Goal: Task Accomplishment & Management: Complete application form

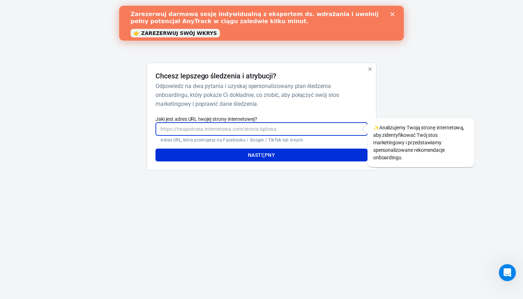
click at [213, 132] on input "Jaki jest adres URL twojej strony internetowej?" at bounding box center [262, 128] width 212 height 13
paste input "[URL][DOMAIN_NAME]"
click at [225, 153] on button "NASTĘPNY" at bounding box center [262, 154] width 212 height 13
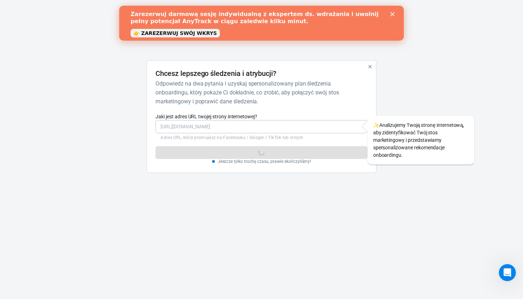
click at [395, 15] on div "Blisko" at bounding box center [393, 14] width 7 height 4
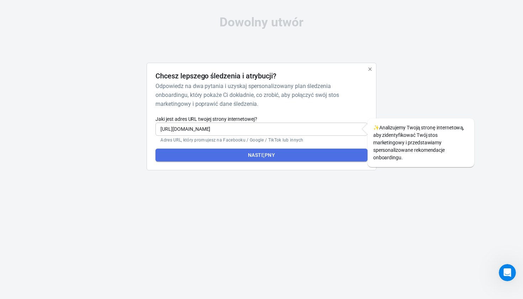
click at [290, 156] on button "NASTĘPNY" at bounding box center [262, 154] width 212 height 13
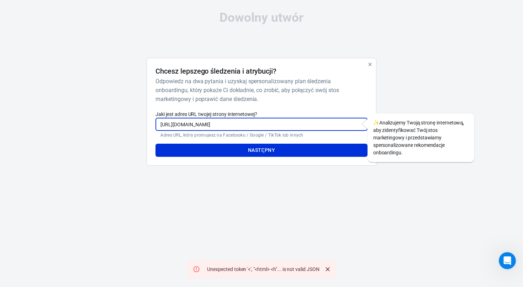
drag, startPoint x: 332, startPoint y: 124, endPoint x: 147, endPoint y: 125, distance: 185.5
click at [147, 125] on div "Chcesz lepszego śledzenia i atrybucji? Odpowiedz na dwa pytania i uzyskaj spers…" at bounding box center [262, 112] width 230 height 108
paste input "insights/overview?asset_id=728887823636874&nav_ref=profile_plus_intervention_co…"
type input "[URL][DOMAIN_NAME]"
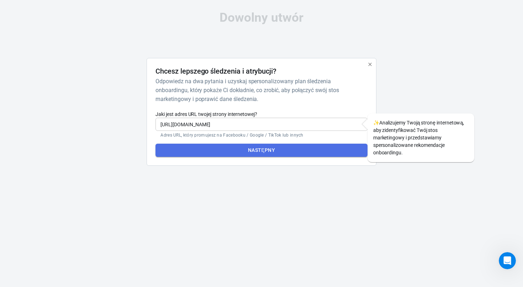
click at [257, 152] on button "NASTĘPNY" at bounding box center [262, 150] width 212 height 13
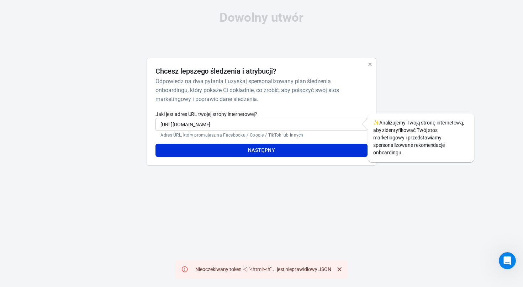
click at [325, 126] on input "[URL][DOMAIN_NAME]" at bounding box center [262, 124] width 212 height 13
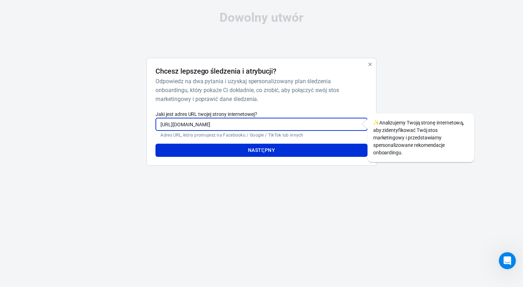
click at [325, 126] on input "[URL][DOMAIN_NAME]" at bounding box center [262, 124] width 212 height 13
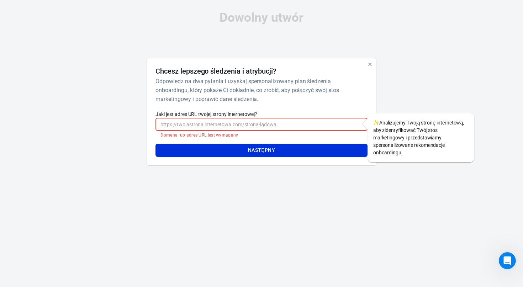
paste input "[URL][DOMAIN_NAME]"
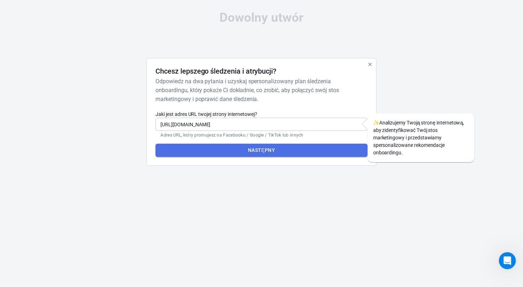
click at [303, 152] on button "NASTĘPNY" at bounding box center [262, 150] width 212 height 13
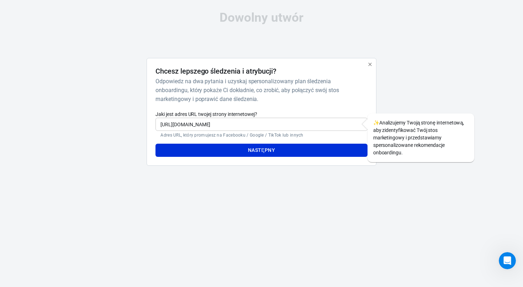
click at [336, 122] on input "[URL][DOMAIN_NAME]" at bounding box center [262, 124] width 212 height 13
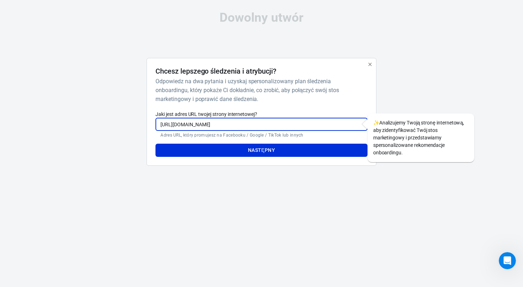
click at [336, 122] on input "[URL][DOMAIN_NAME]" at bounding box center [262, 124] width 212 height 13
paste input "text"
type input "[URL][DOMAIN_NAME]"
click at [300, 149] on button "NASTĘPNY" at bounding box center [262, 150] width 212 height 13
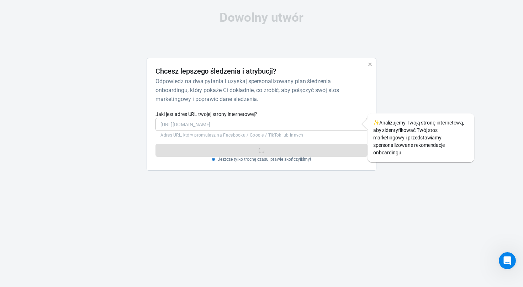
click at [465, 0] on html "Dowolny utwór Chcesz lepszego śledzenia i atrybucji? Odpowiedz na dwa pytania i…" at bounding box center [261, 94] width 523 height 188
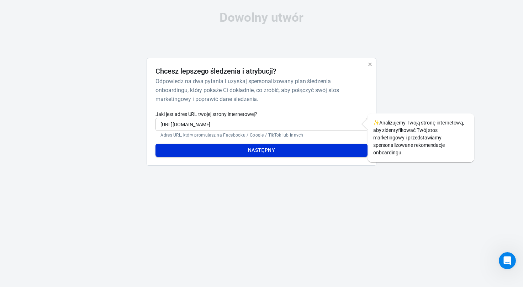
click at [312, 151] on button "NASTĘPNY" at bounding box center [262, 150] width 212 height 13
